Goal: Transaction & Acquisition: Download file/media

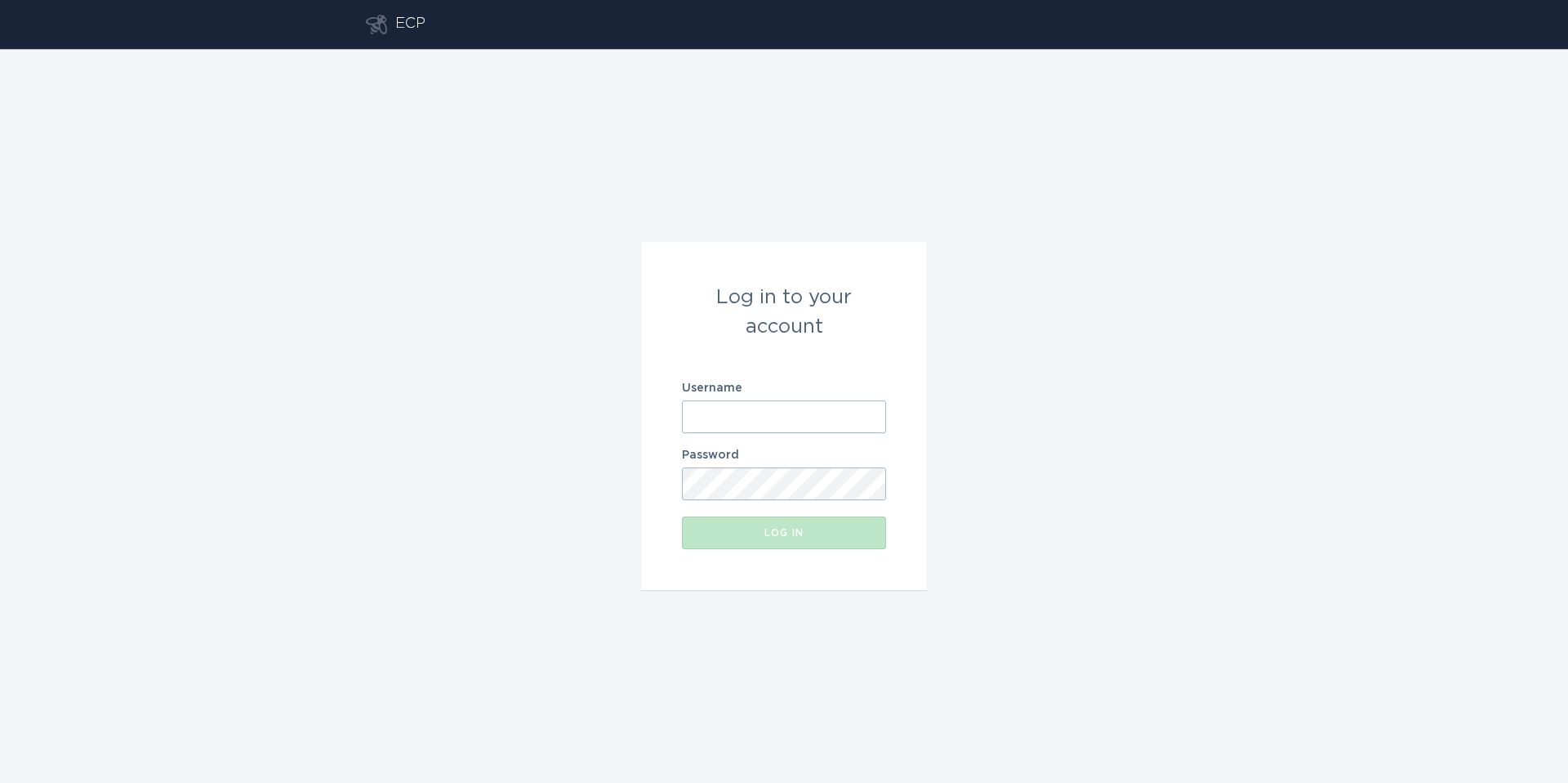
click at [714, 392] on label "Username" at bounding box center [784, 388] width 204 height 11
click at [714, 400] on input "Username" at bounding box center [784, 416] width 204 height 32
click at [724, 415] on input "Username" at bounding box center [784, 416] width 204 height 32
click at [770, 413] on input "Username" at bounding box center [784, 416] width 204 height 32
drag, startPoint x: 784, startPoint y: 425, endPoint x: 786, endPoint y: 437, distance: 12.2
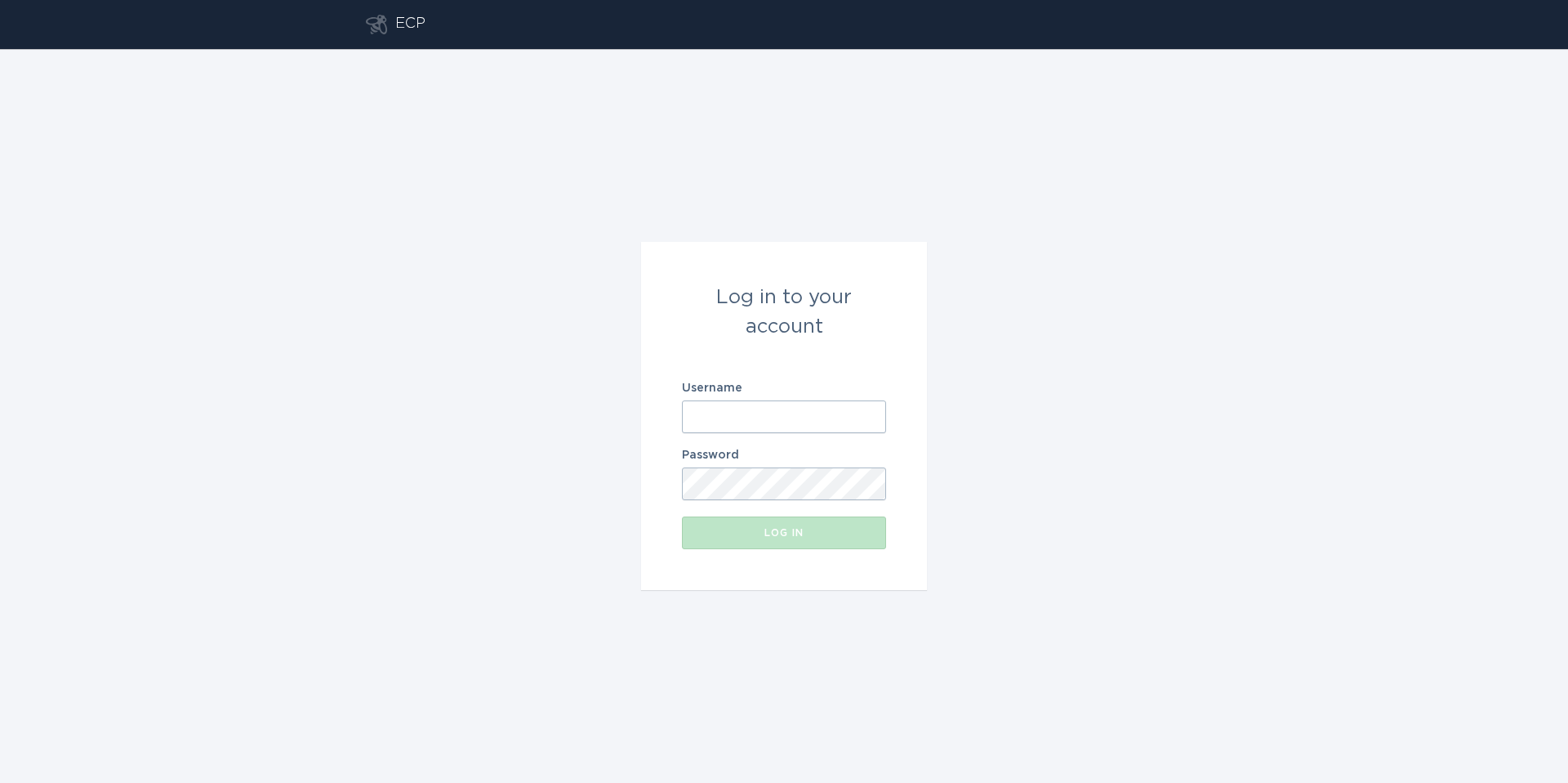
click at [784, 425] on input "Username" at bounding box center [784, 416] width 204 height 32
type input "[EMAIL_ADDRESS][US_STATE][DOMAIN_NAME]"
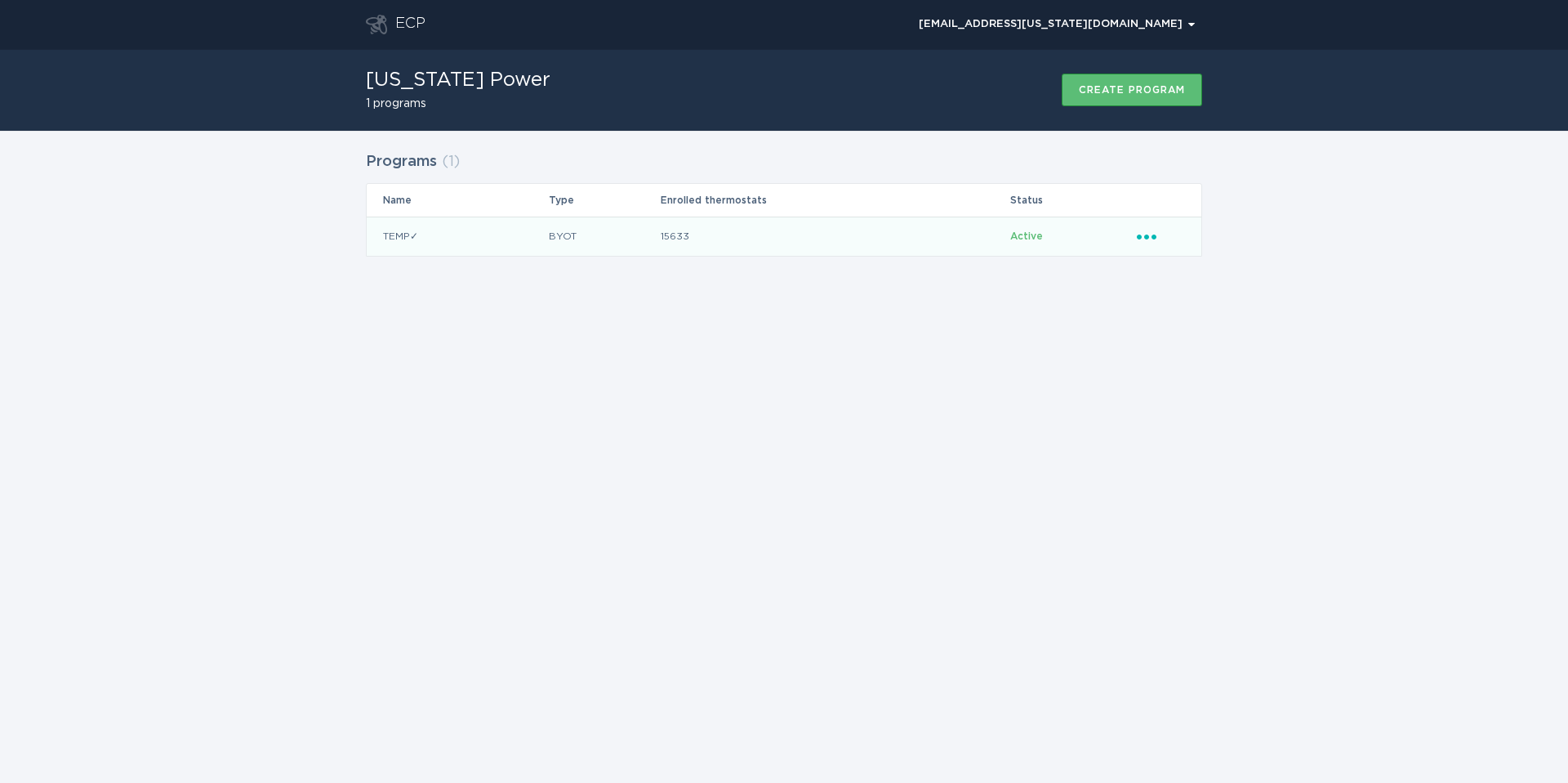
click at [1137, 234] on td "Ellipsis" at bounding box center [1169, 236] width 66 height 39
click at [1145, 241] on div "Ellipsis" at bounding box center [1161, 236] width 48 height 18
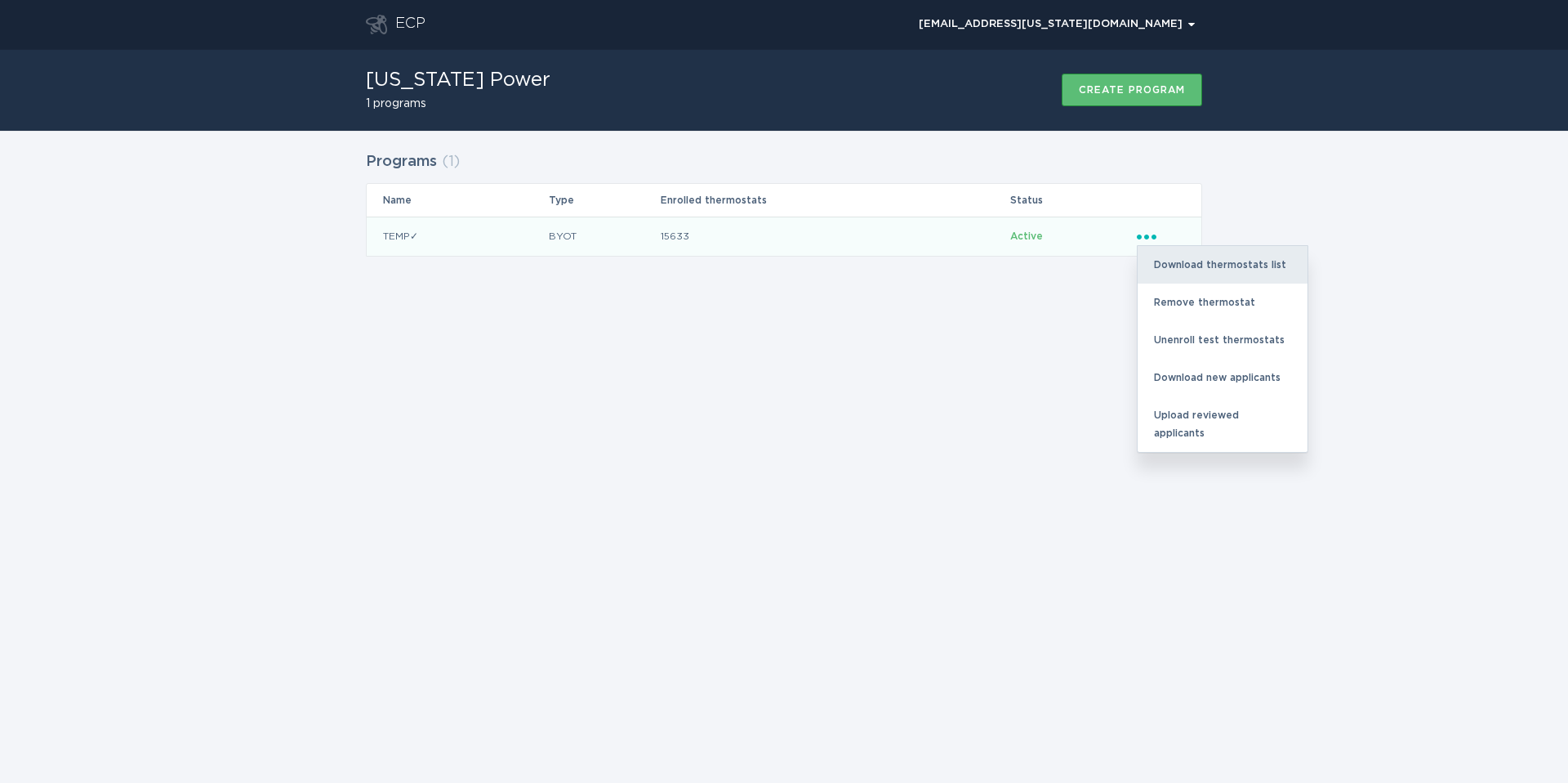
click at [1214, 265] on div "Download thermostats list" at bounding box center [1222, 265] width 170 height 38
drag, startPoint x: 1242, startPoint y: 265, endPoint x: 1252, endPoint y: 265, distance: 10.0
click at [1242, 265] on div "Download thermostats list" at bounding box center [1222, 265] width 170 height 38
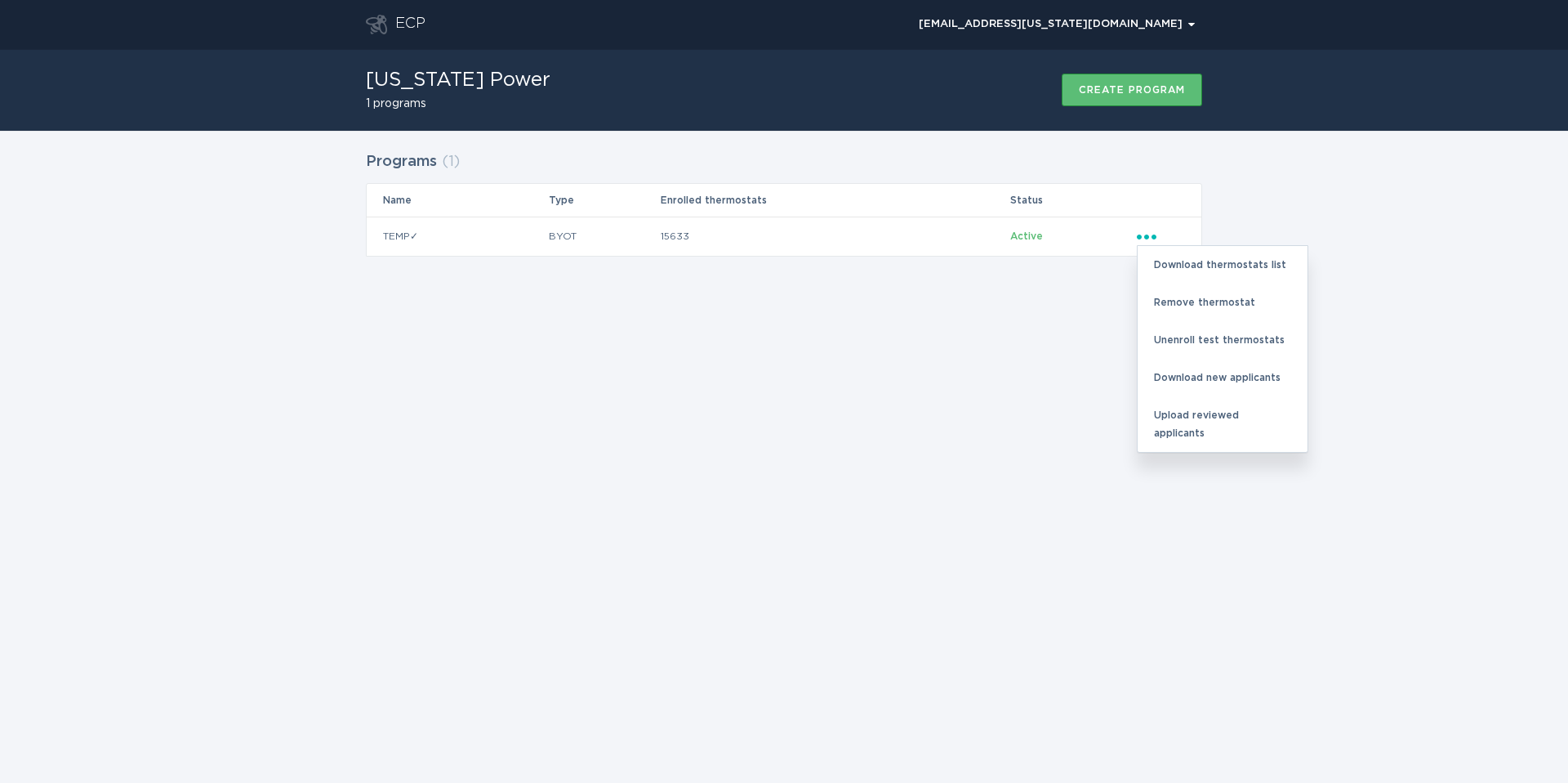
click at [1405, 261] on div "Programs ( 1 ) Name Type Enrolled thermostats Status TEMP✓ BYOT 15633 Active El…" at bounding box center [784, 214] width 1568 height 166
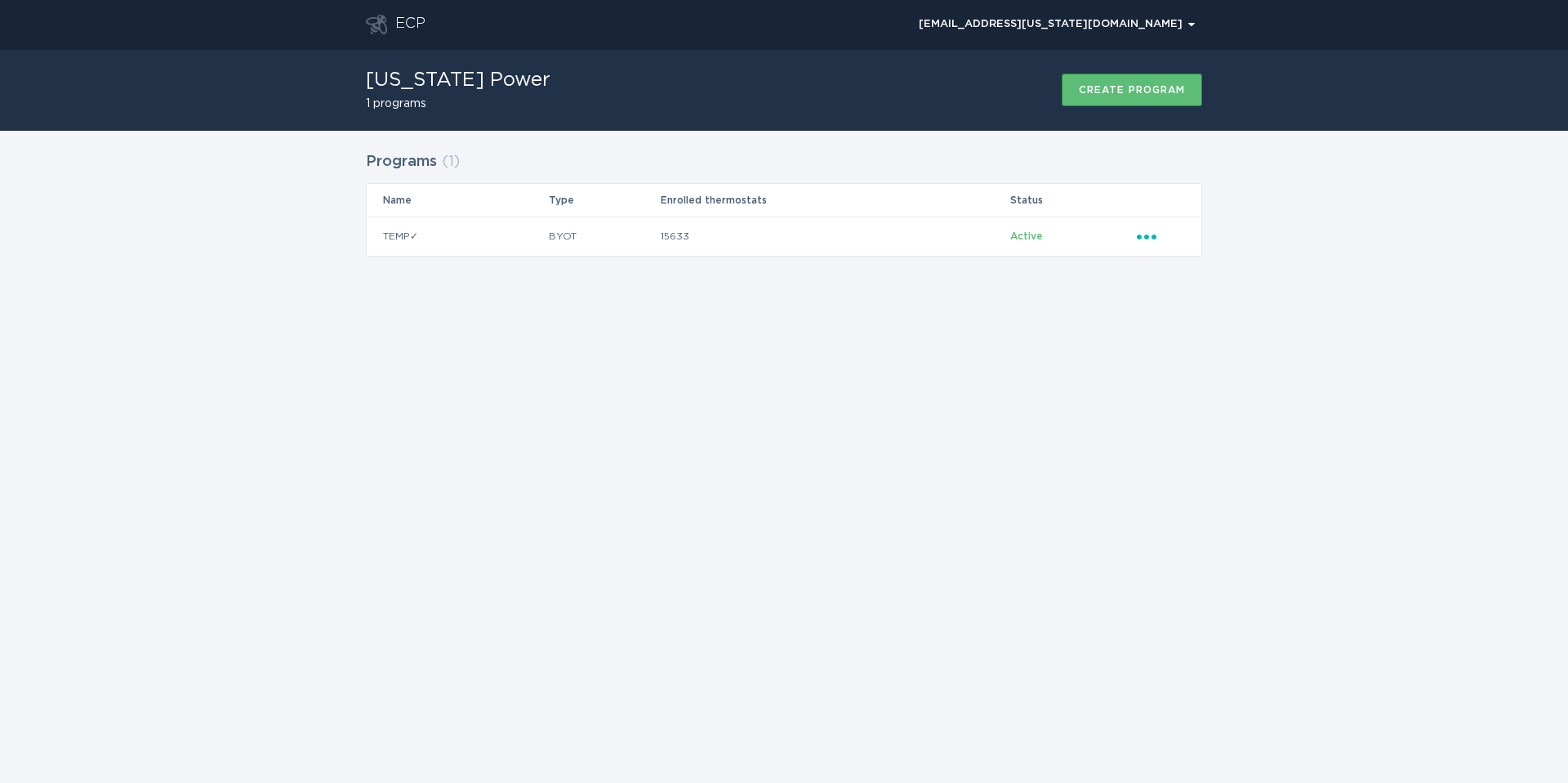
click at [855, 374] on div "ECP [EMAIL_ADDRESS][US_STATE][DOMAIN_NAME] Chevron [US_STATE] Power 1 programs …" at bounding box center [784, 392] width 1568 height 783
click at [1238, 172] on div "Programs ( 1 ) Name Type Enrolled thermostats Status TEMP✓ BYOT 15633 Active El…" at bounding box center [784, 214] width 1568 height 166
drag, startPoint x: 1181, startPoint y: 197, endPoint x: 1047, endPoint y: 197, distance: 134.0
click at [1181, 197] on th "Table Headers" at bounding box center [1169, 200] width 66 height 32
click at [1039, 374] on div "ECP [EMAIL_ADDRESS][US_STATE][DOMAIN_NAME] Chevron [US_STATE] Power 1 programs …" at bounding box center [784, 392] width 1568 height 783
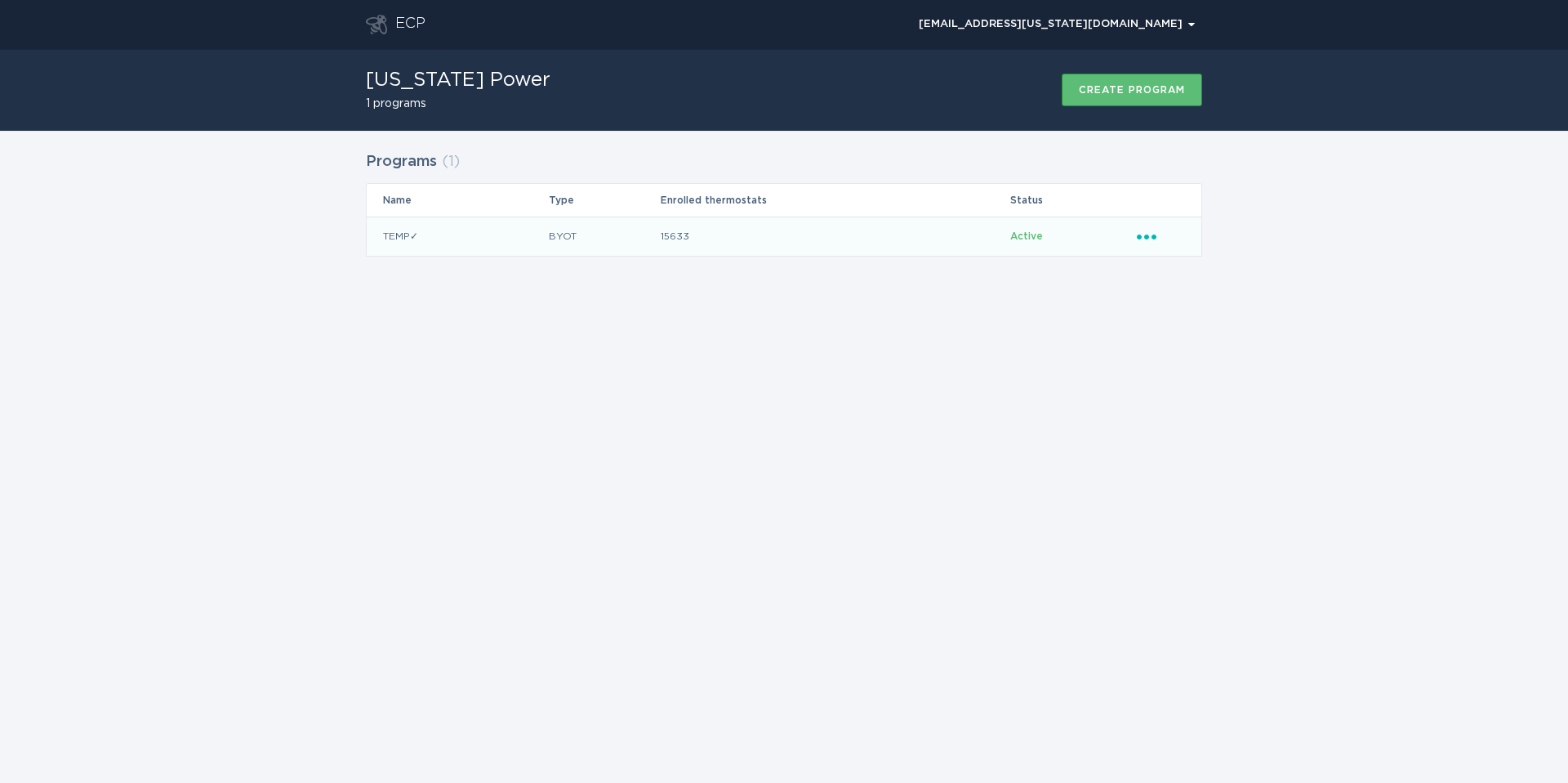
click at [1141, 239] on icon "Ellipsis" at bounding box center [1149, 234] width 23 height 14
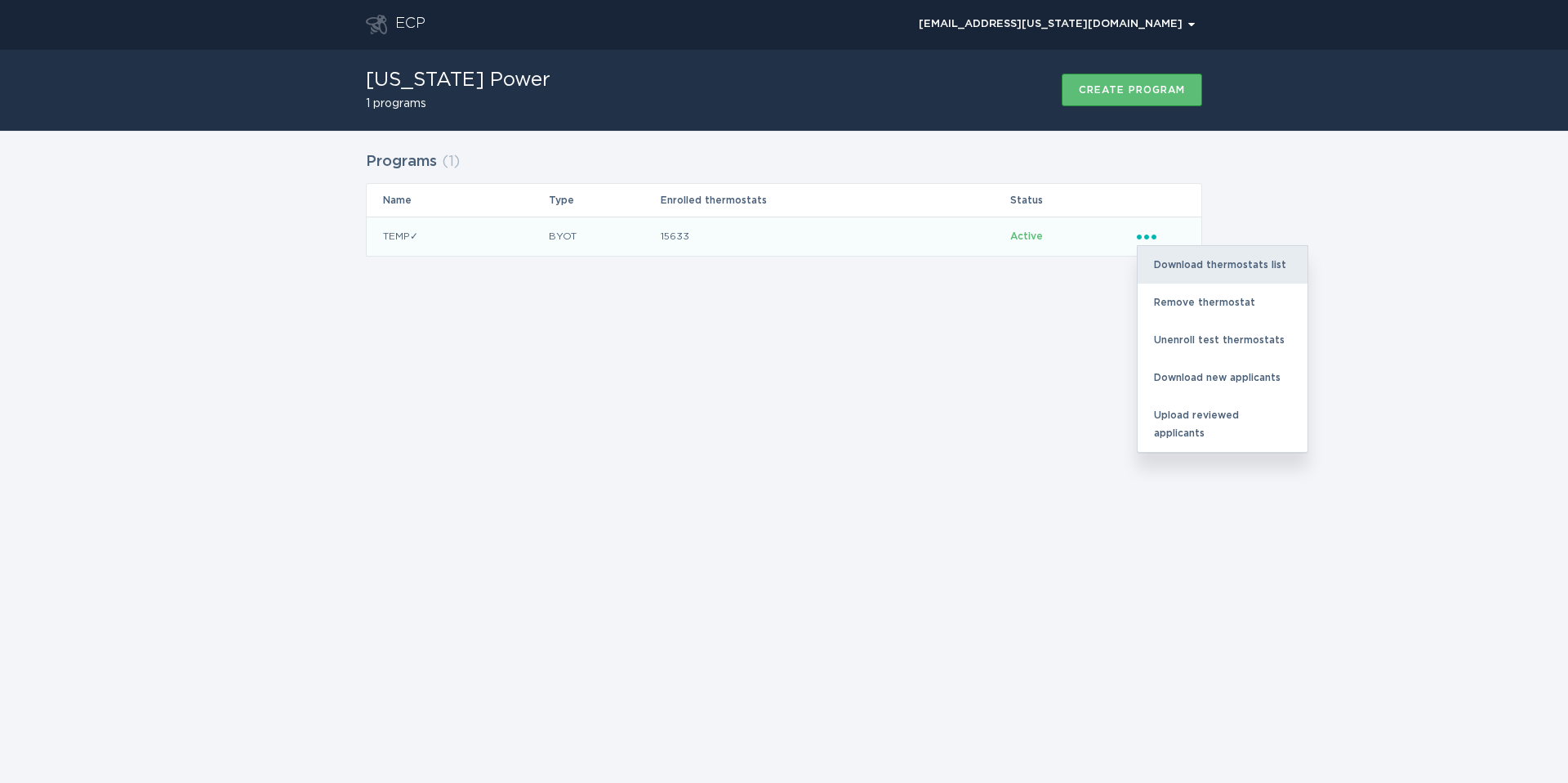
drag, startPoint x: 1212, startPoint y: 267, endPoint x: 1232, endPoint y: 266, distance: 20.0
click at [1212, 267] on div "Download thermostats list" at bounding box center [1222, 265] width 170 height 38
click at [1253, 263] on div "Download thermostats list" at bounding box center [1222, 265] width 170 height 38
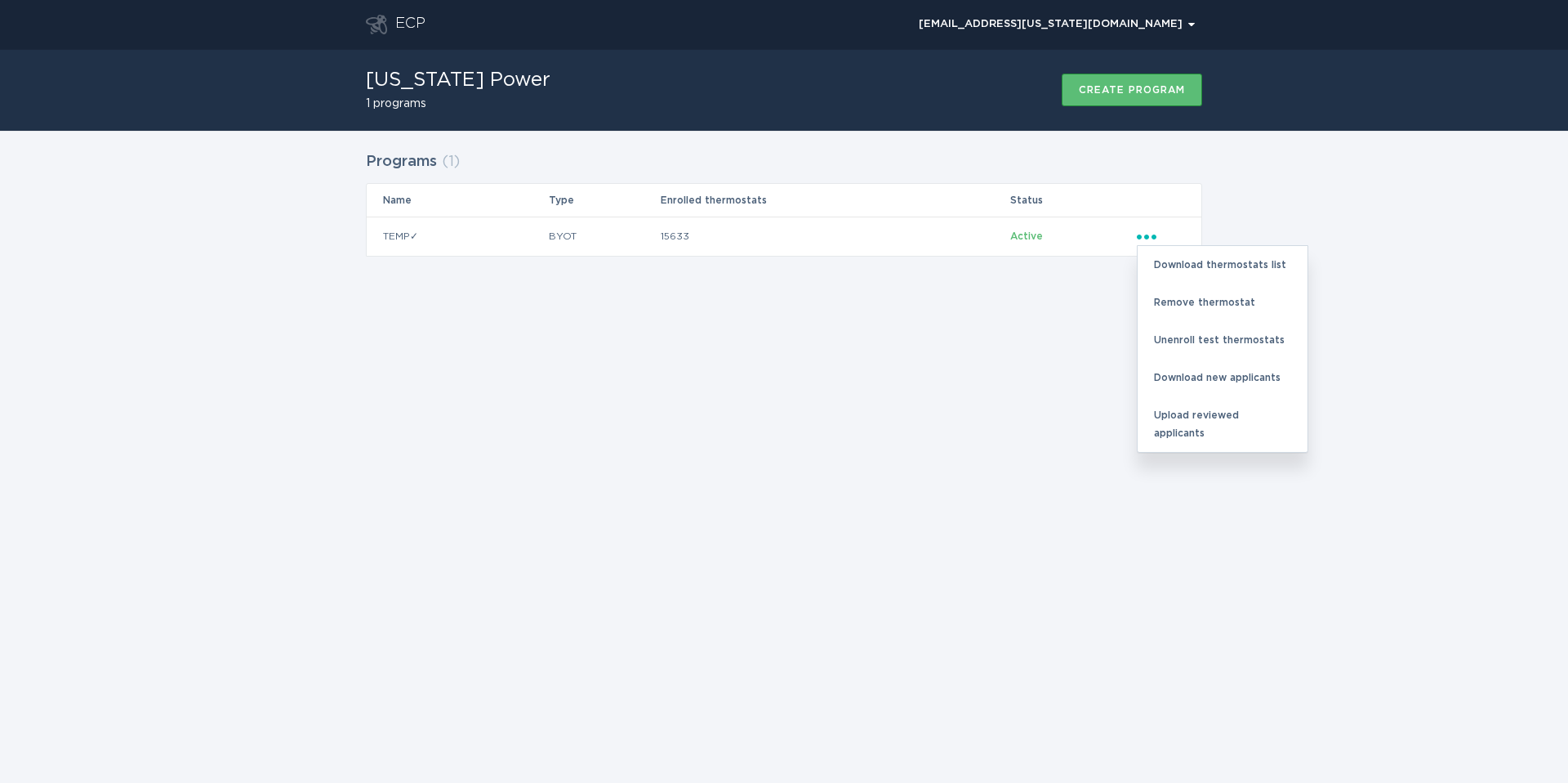
click at [1376, 265] on div "Programs ( 1 ) Name Type Enrolled thermostats Status TEMP✓ BYOT 15633 Active El…" at bounding box center [784, 214] width 1568 height 166
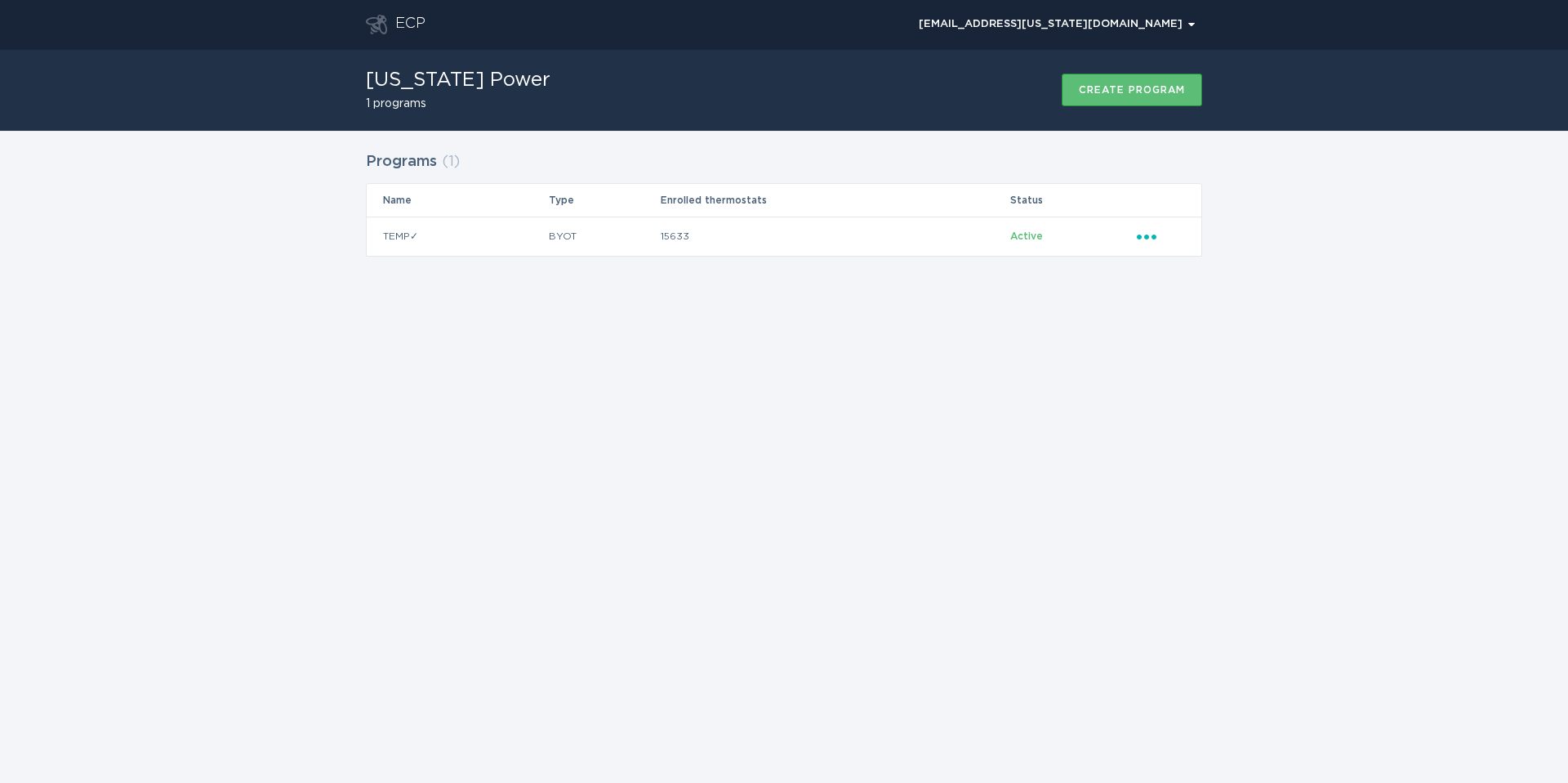
click at [1072, 294] on div "Programs ( 1 ) Name Type Enrolled thermostats Status TEMP✓ BYOT 15633 Active El…" at bounding box center [784, 214] width 1568 height 166
